Goal: Navigation & Orientation: Go to known website

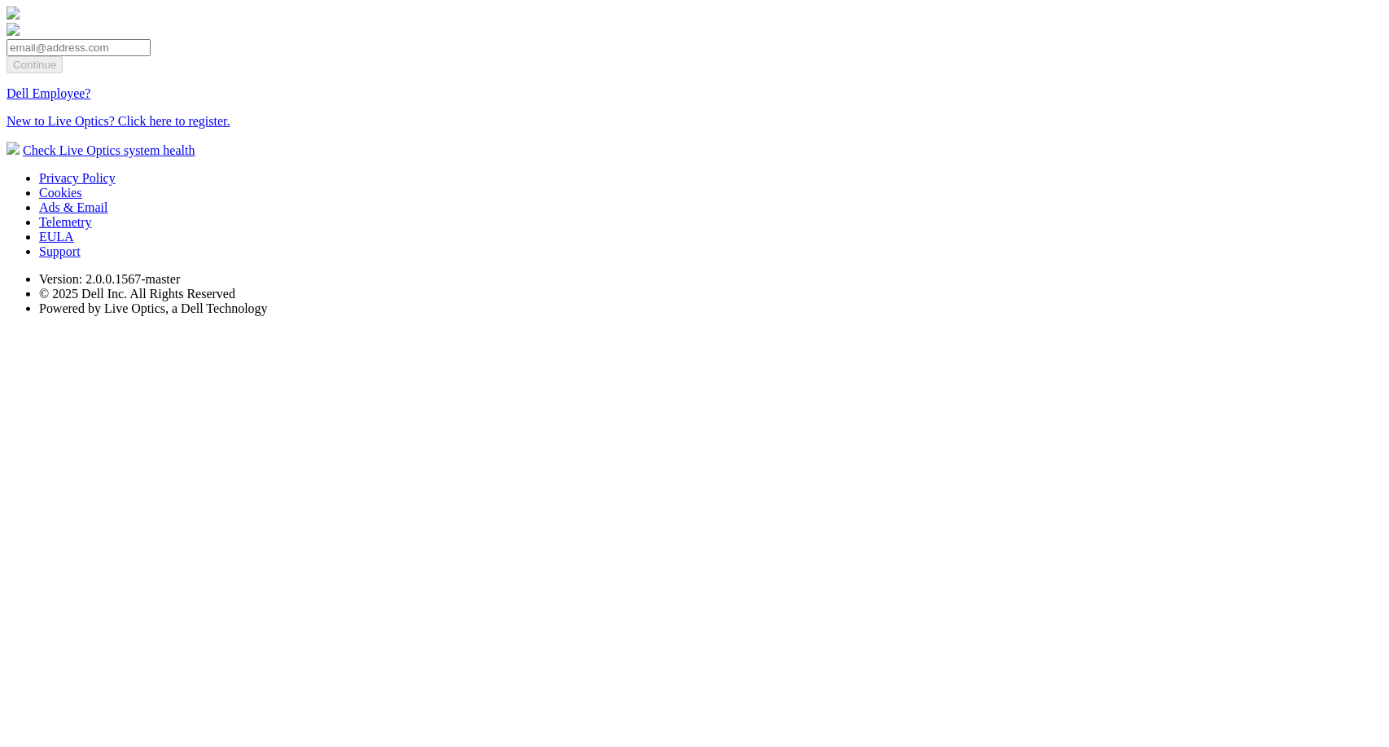
click at [151, 56] on input "email" at bounding box center [79, 47] width 144 height 17
type input "[EMAIL_ADDRESS][DOMAIN_NAME]"
click at [63, 73] on input "Continue" at bounding box center [35, 64] width 56 height 17
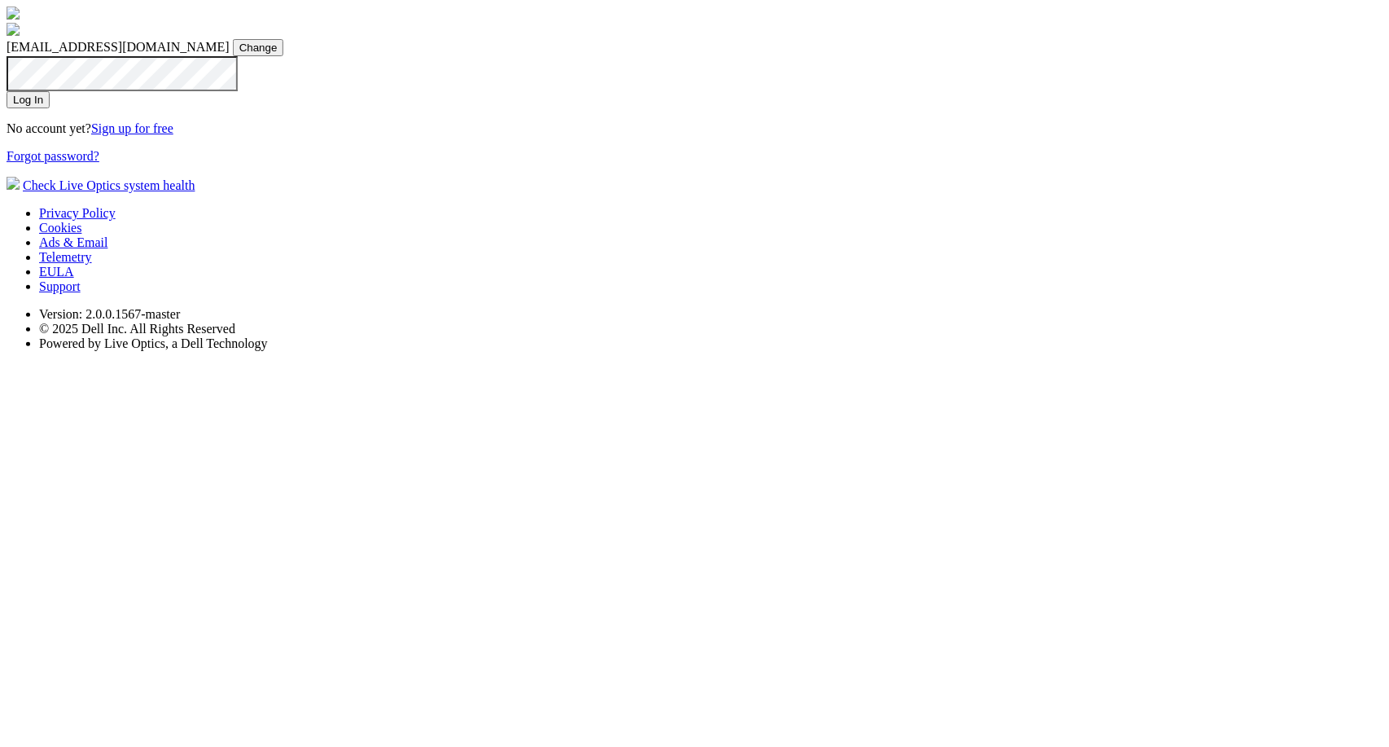
click at [50, 108] on input "Log In" at bounding box center [28, 99] width 43 height 17
